Goal: Task Accomplishment & Management: Use online tool/utility

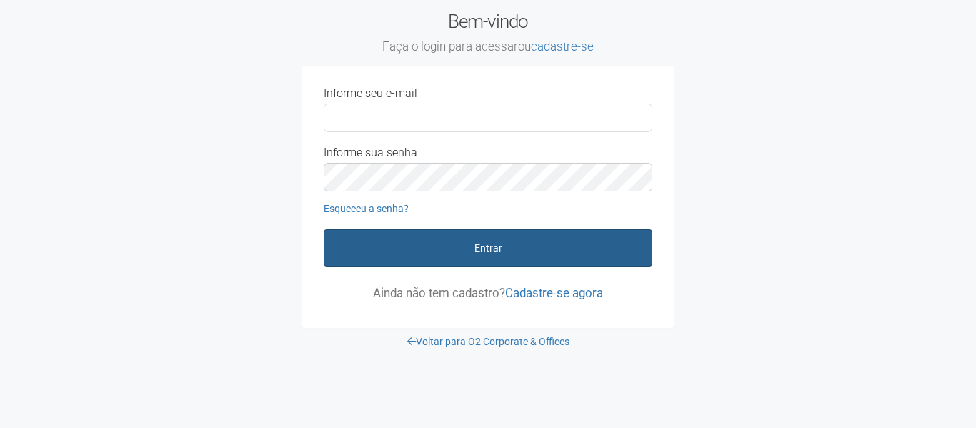
type input "**********"
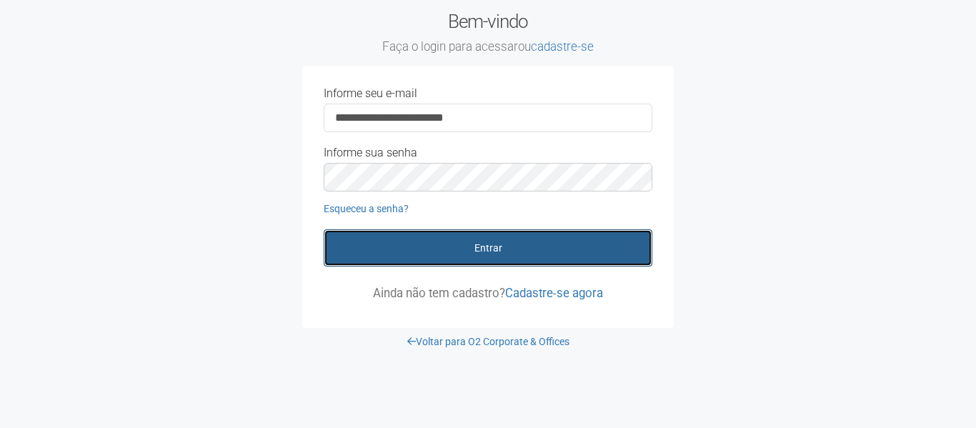
click at [449, 238] on button "Entrar" at bounding box center [488, 247] width 329 height 37
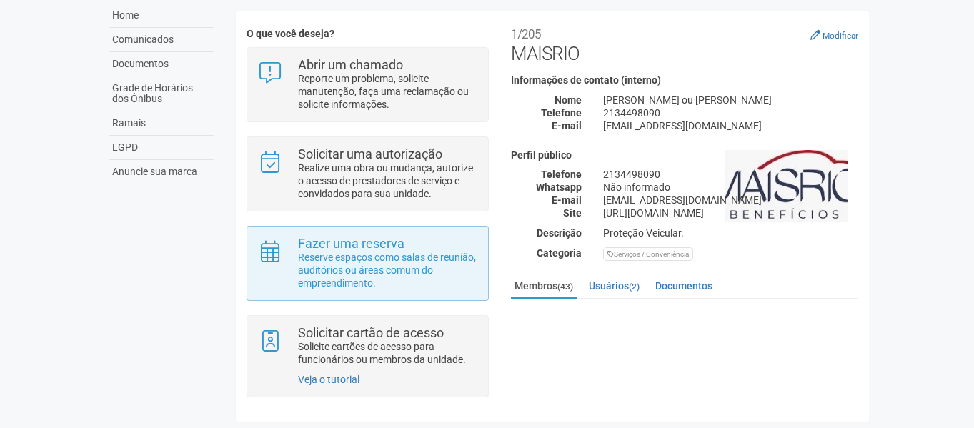
scroll to position [109, 0]
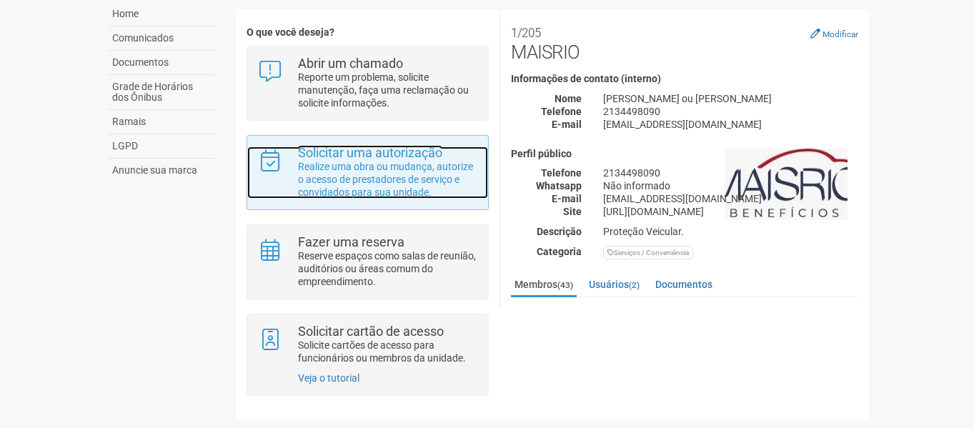
click at [381, 181] on p "Realize uma obra ou mudança, autorize o acesso de prestadores de serviço e conv…" at bounding box center [387, 179] width 179 height 39
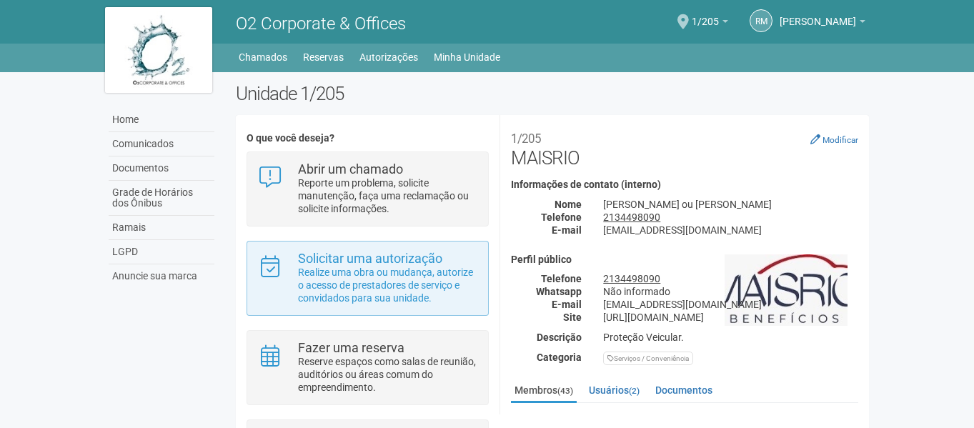
scroll to position [109, 0]
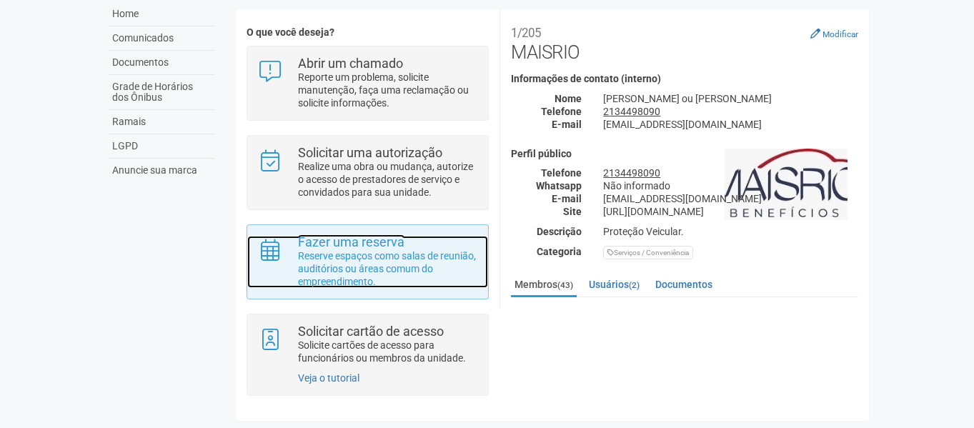
click at [387, 240] on strong "Fazer uma reserva" at bounding box center [351, 241] width 106 height 15
